Goal: Contribute content: Contribute content

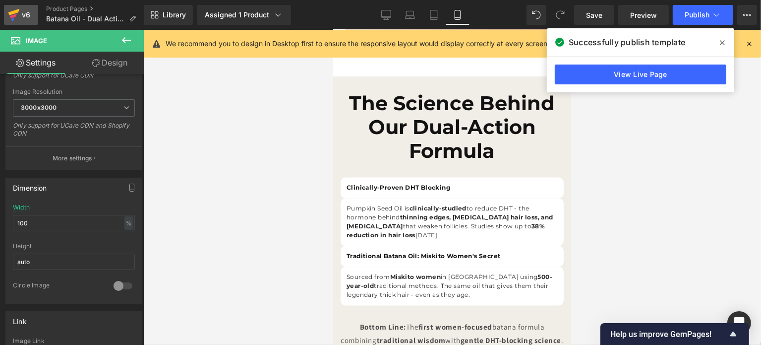
scroll to position [1950, 0]
click at [63, 8] on link "Product Pages" at bounding box center [95, 9] width 98 height 8
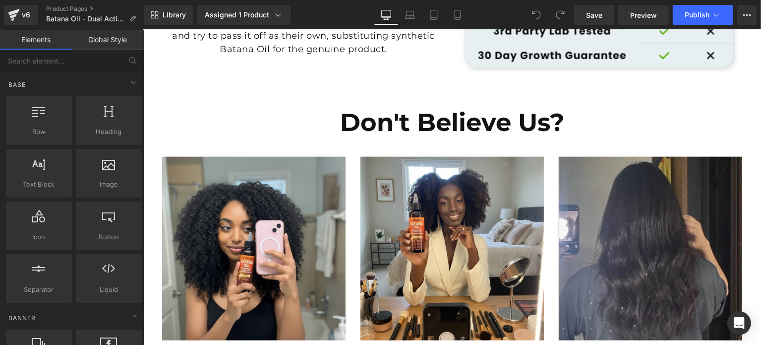
scroll to position [1228, 0]
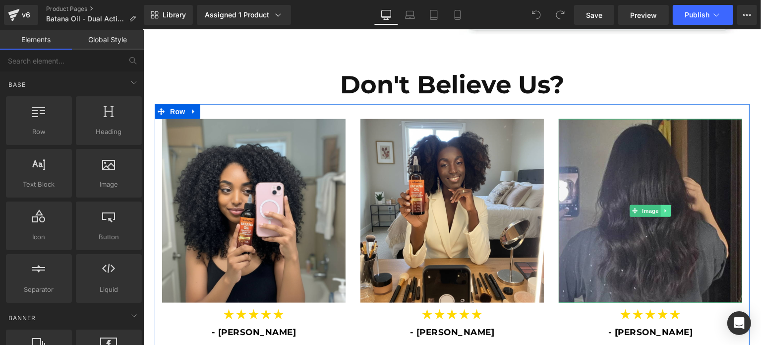
click at [663, 212] on icon at bounding box center [665, 211] width 5 height 6
click at [635, 213] on link "Image" at bounding box center [629, 211] width 31 height 12
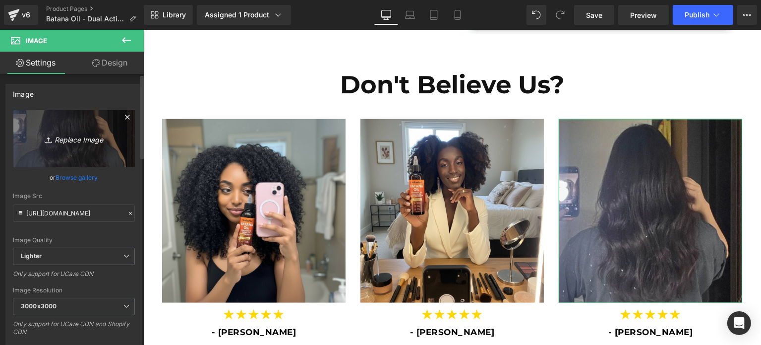
click at [90, 133] on icon "Replace Image" at bounding box center [73, 138] width 79 height 12
type input "C:\fakepath\review4.png"
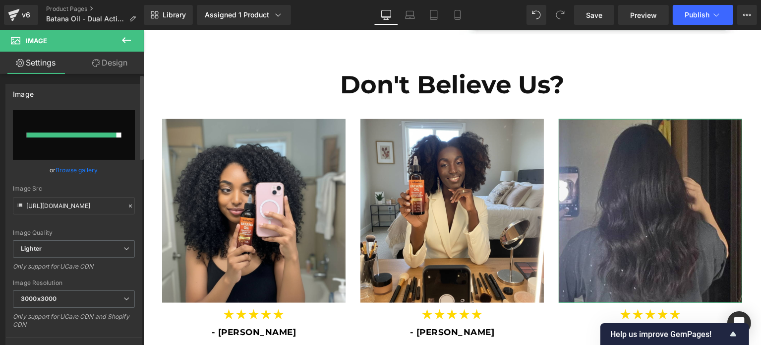
click at [81, 134] on div at bounding box center [72, 134] width 90 height 5
click at [88, 125] on input "file" at bounding box center [74, 135] width 122 height 50
type input "C:\fakepath\review4.png"
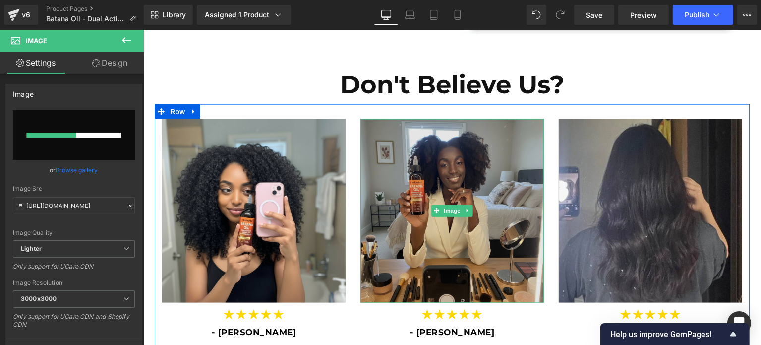
scroll to position [1426, 0]
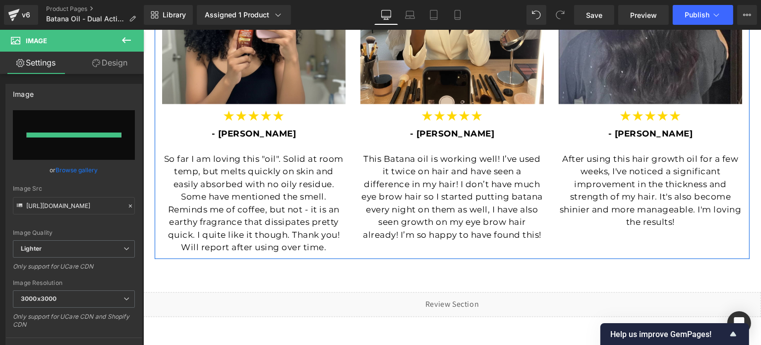
type input "https://ucarecdn.com/b1b8184d-7b83-4dad-8111-797a8fcd5ebd/-/format/auto/-/previ…"
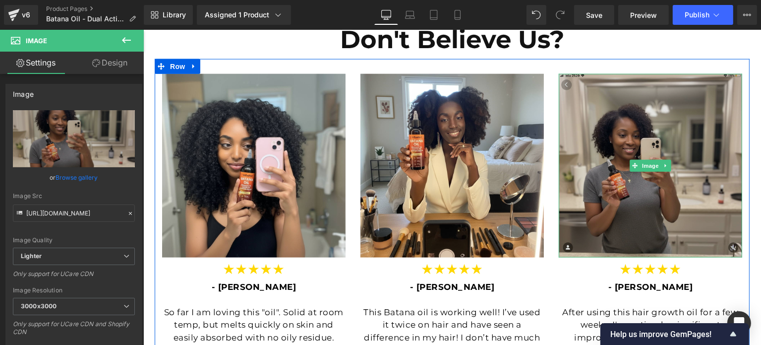
scroll to position [1228, 0]
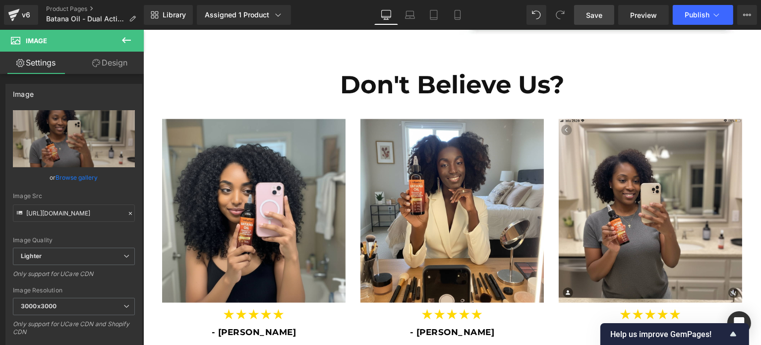
click at [602, 16] on span "Save" at bounding box center [594, 15] width 16 height 10
click at [689, 14] on span "Publish" at bounding box center [697, 15] width 25 height 8
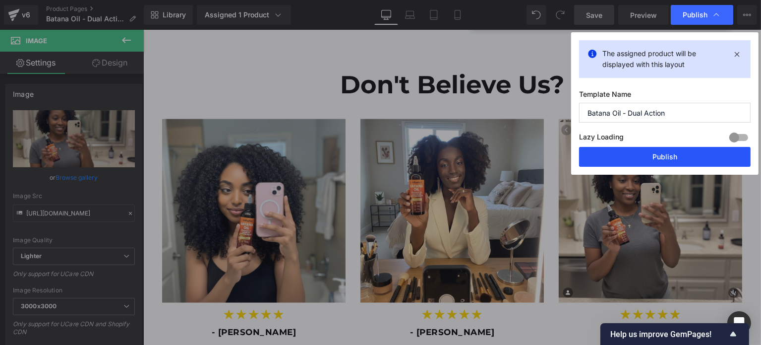
click at [648, 157] on button "Publish" at bounding box center [665, 157] width 172 height 20
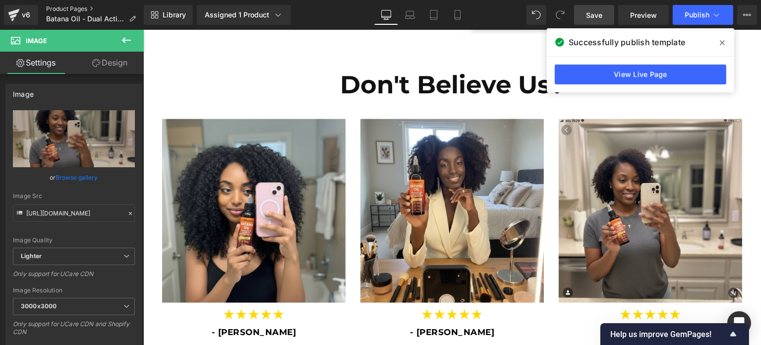
click at [59, 5] on link "Product Pages" at bounding box center [95, 9] width 98 height 8
